Goal: Transaction & Acquisition: Purchase product/service

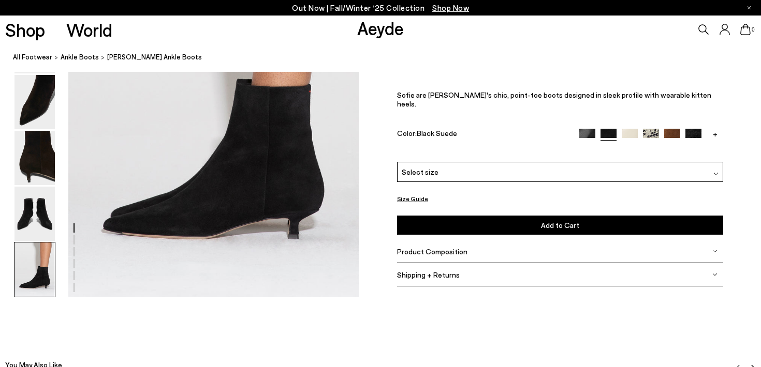
click at [36, 272] on img at bounding box center [34, 270] width 40 height 54
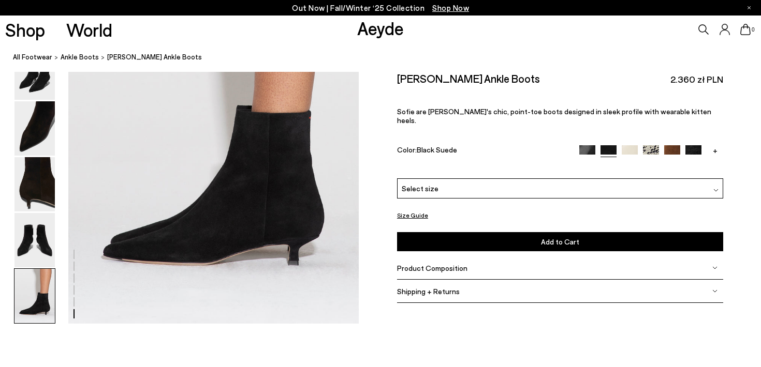
scroll to position [2017, 0]
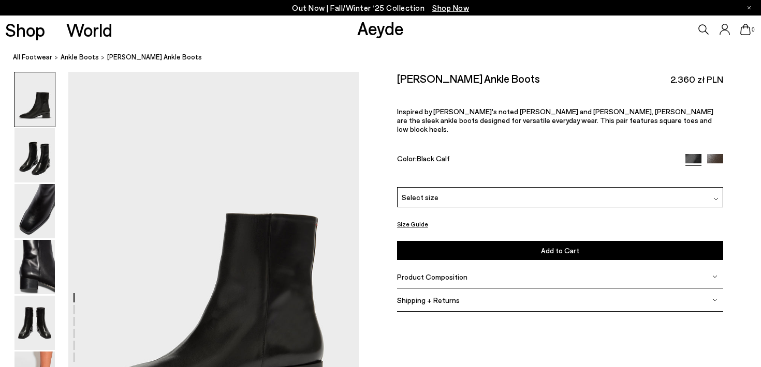
scroll to position [2048, 0]
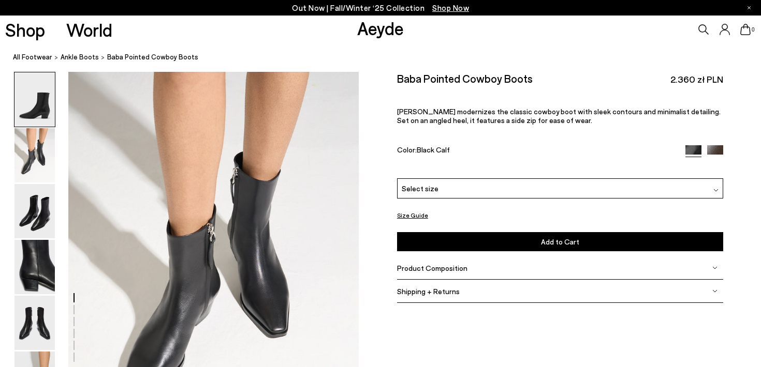
scroll to position [390, 0]
click at [48, 119] on img at bounding box center [34, 99] width 40 height 54
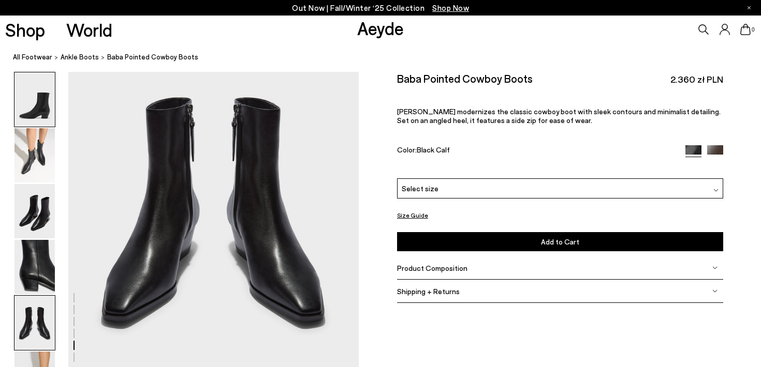
scroll to position [1660, 0]
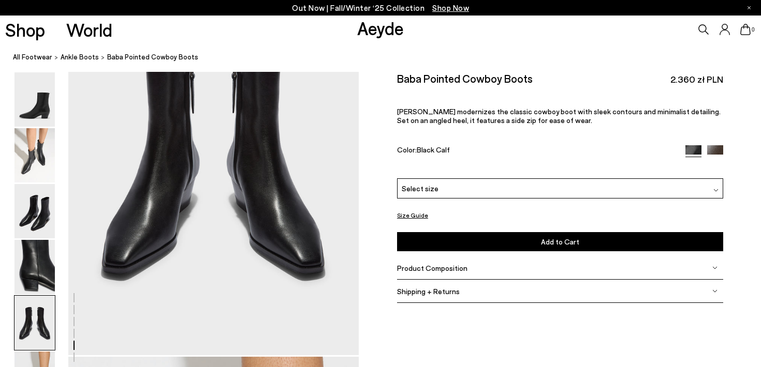
click at [431, 184] on span "Select size" at bounding box center [420, 188] width 37 height 11
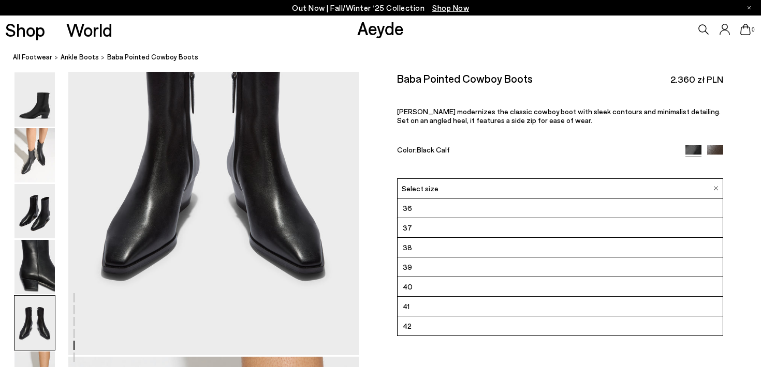
click at [451, 147] on div "Color: Black Calf" at bounding box center [536, 151] width 278 height 12
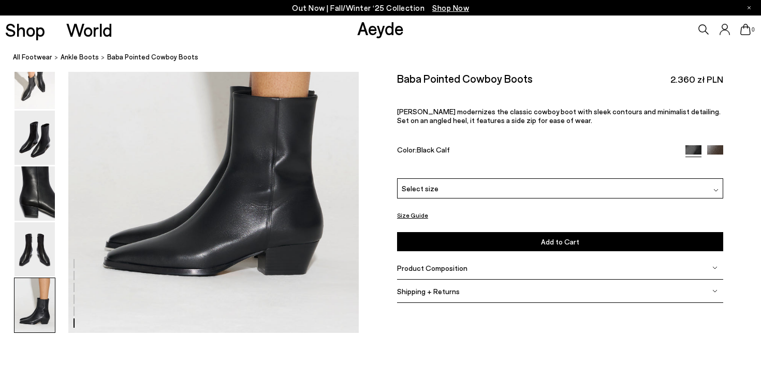
scroll to position [2069, 0]
